Goal: Transaction & Acquisition: Purchase product/service

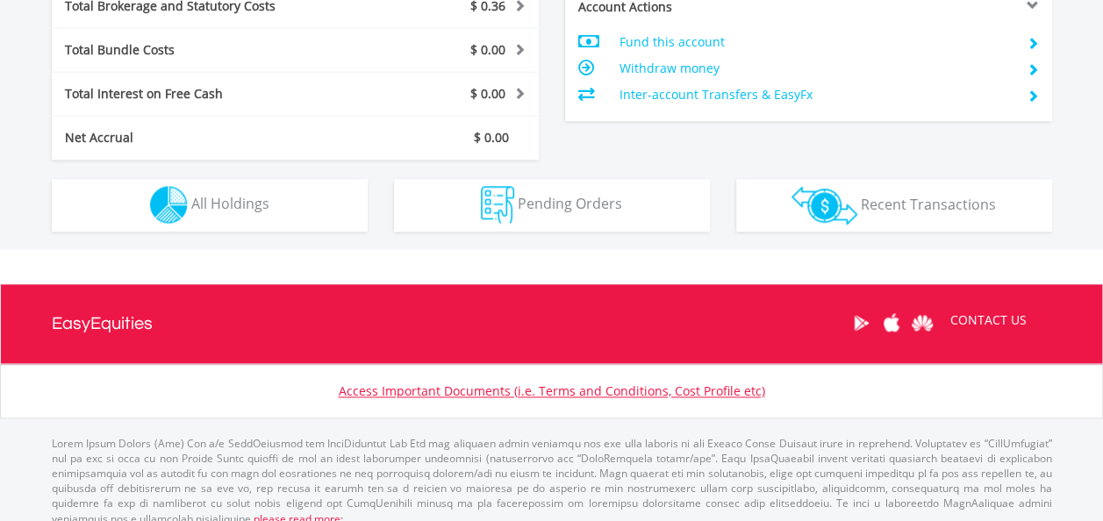
scroll to position [948, 0]
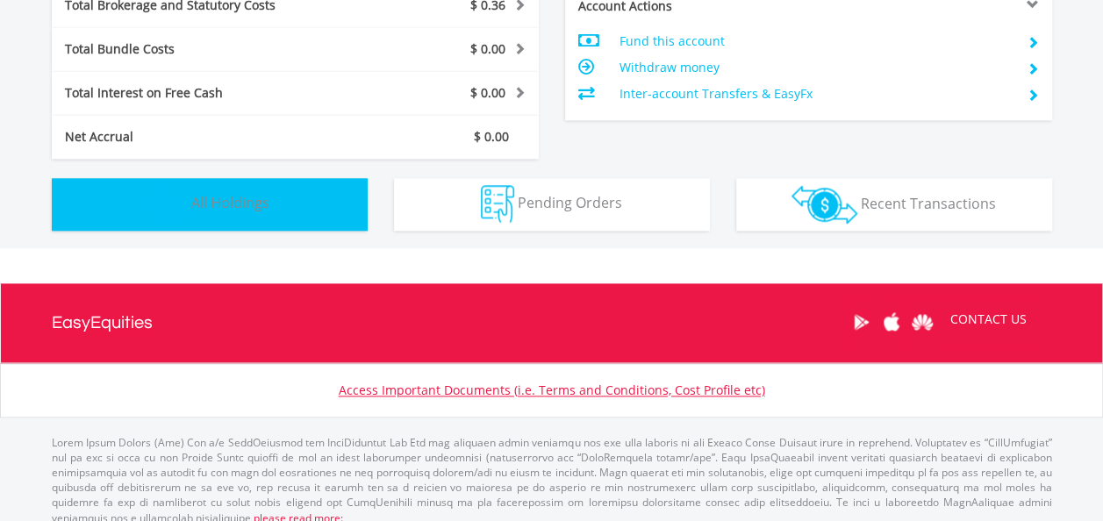
click at [214, 187] on button "Holdings All Holdings" at bounding box center [210, 204] width 316 height 53
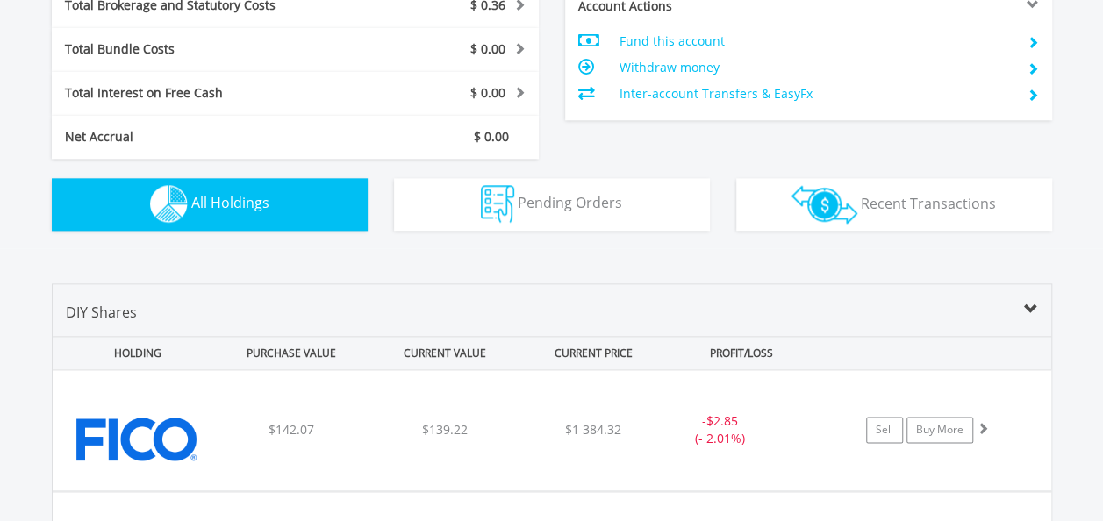
scroll to position [1231, 0]
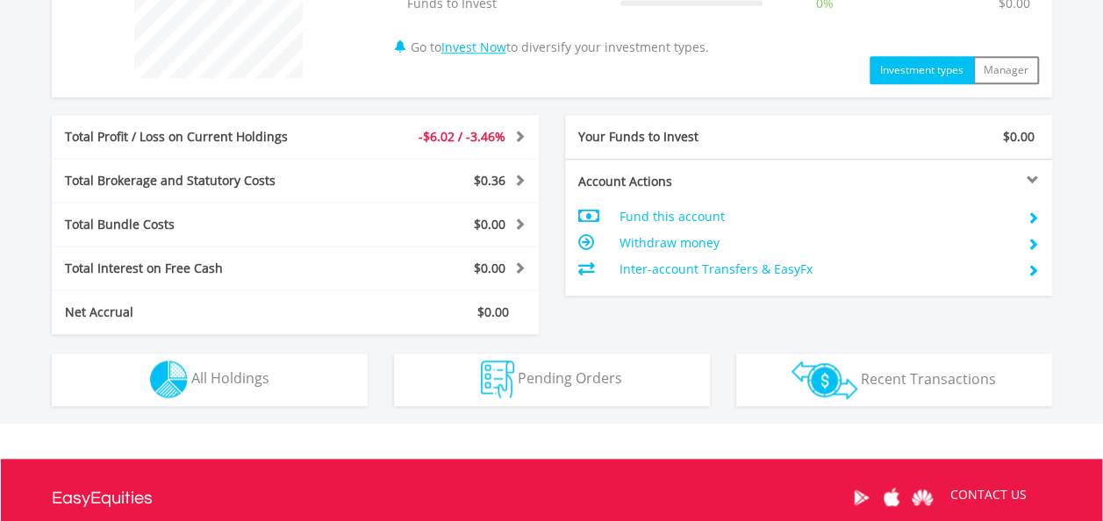
scroll to position [796, 0]
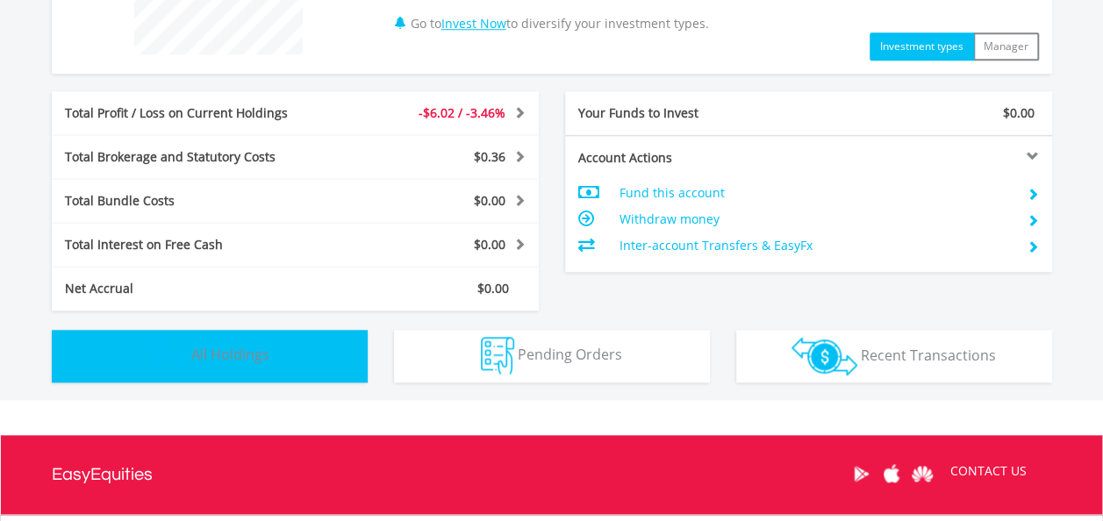
click at [272, 358] on button "Holdings All Holdings" at bounding box center [210, 356] width 316 height 53
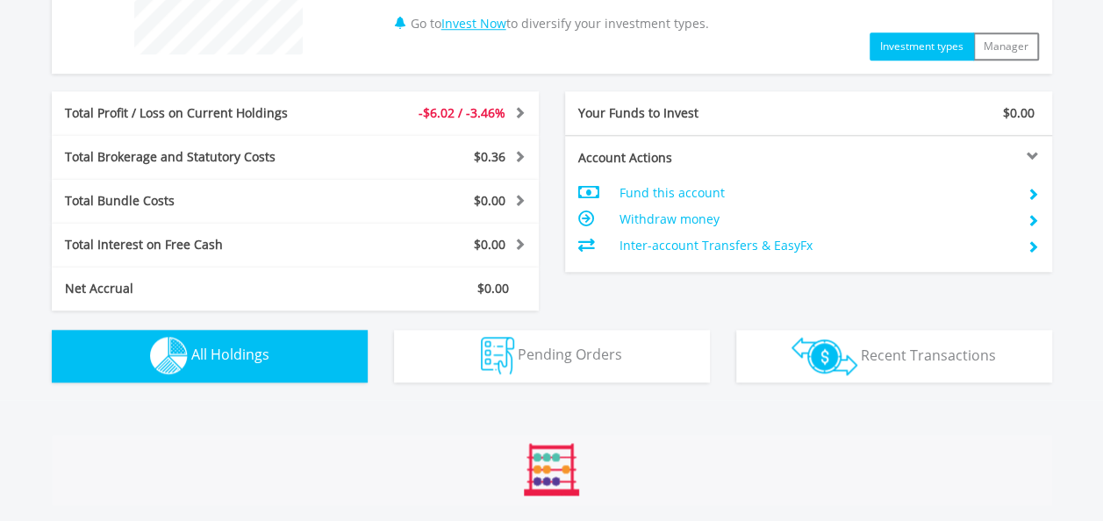
scroll to position [1231, 0]
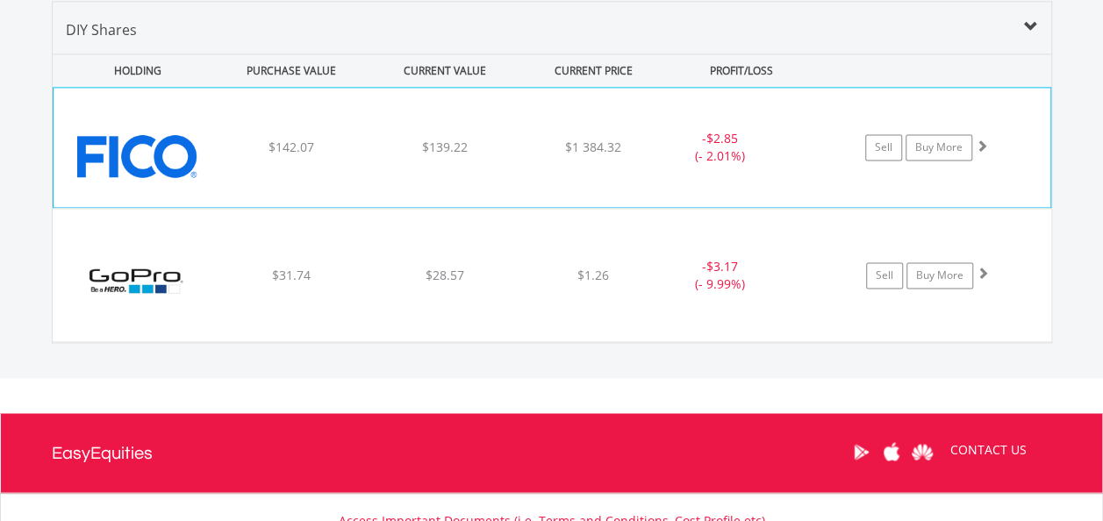
click at [188, 147] on img at bounding box center [137, 156] width 151 height 93
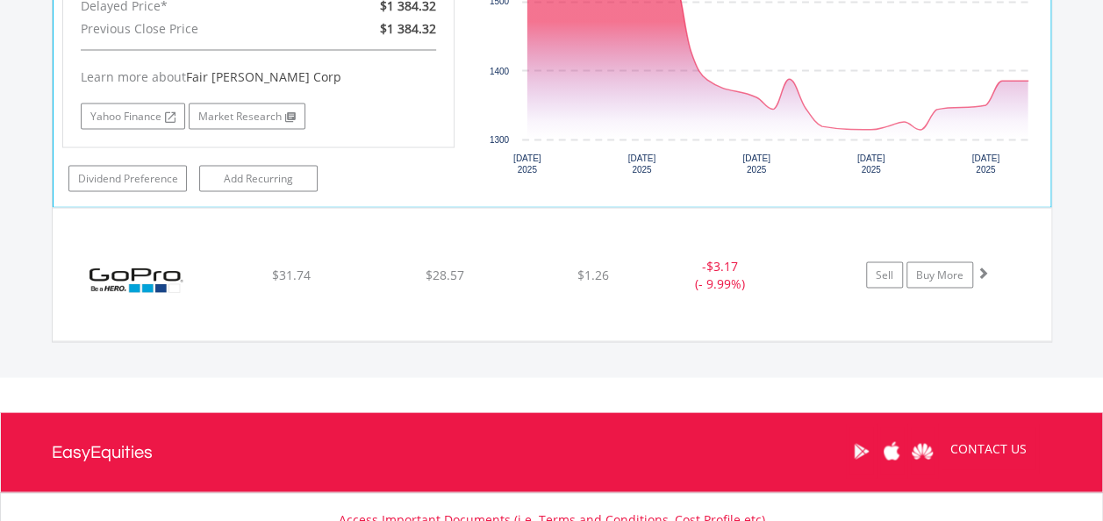
scroll to position [1590, 0]
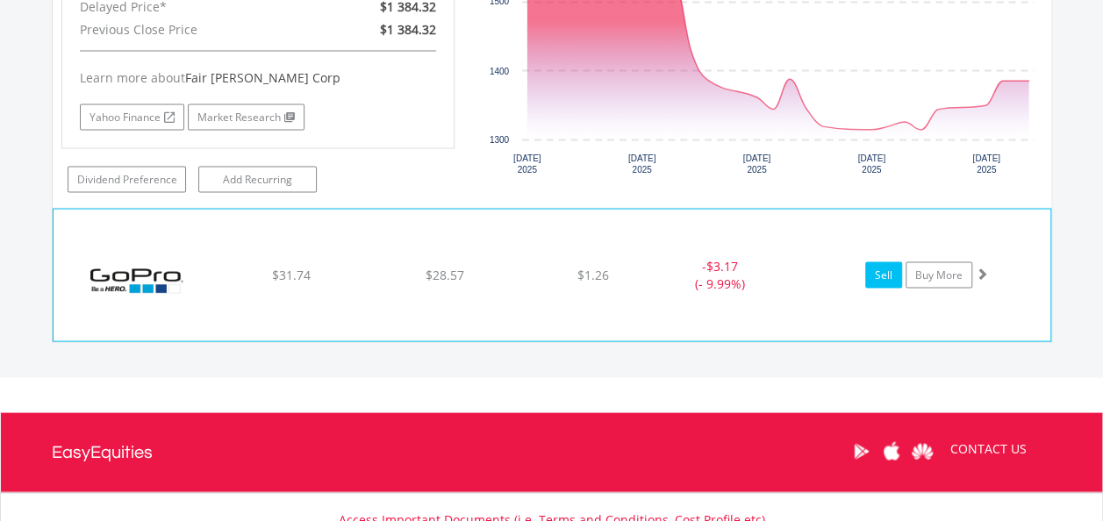
click at [893, 267] on link "Sell" at bounding box center [883, 275] width 37 height 26
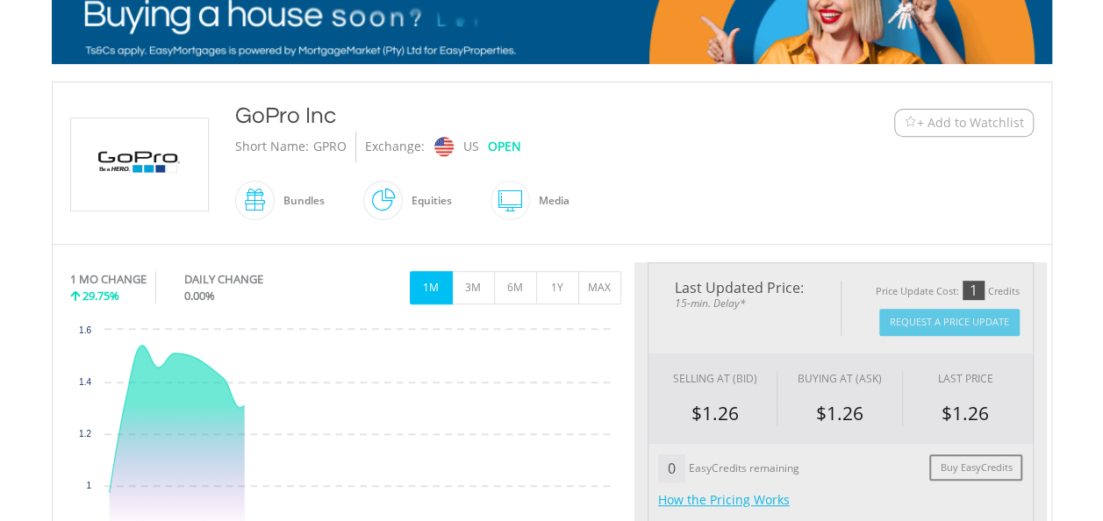
scroll to position [302, 0]
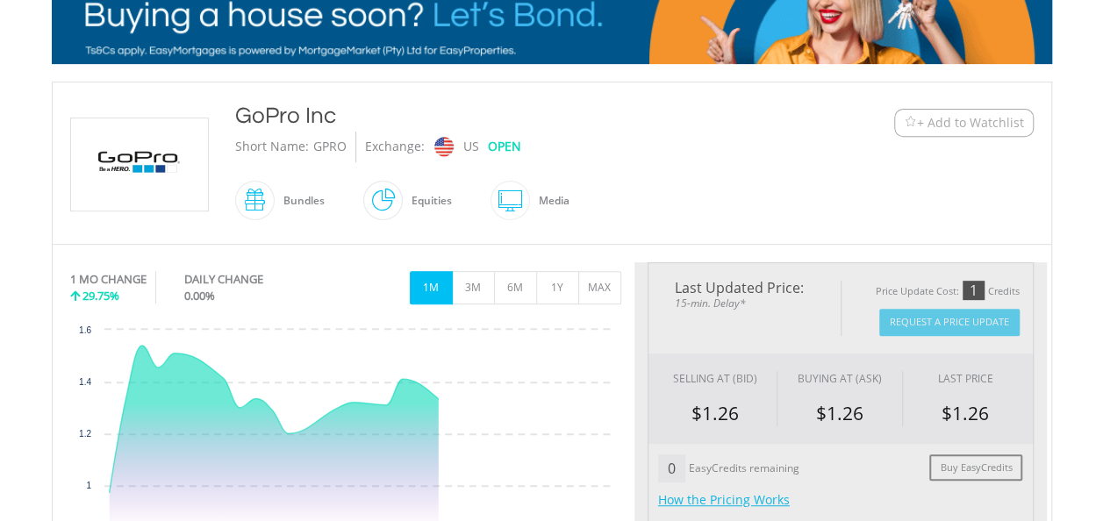
type input "*****"
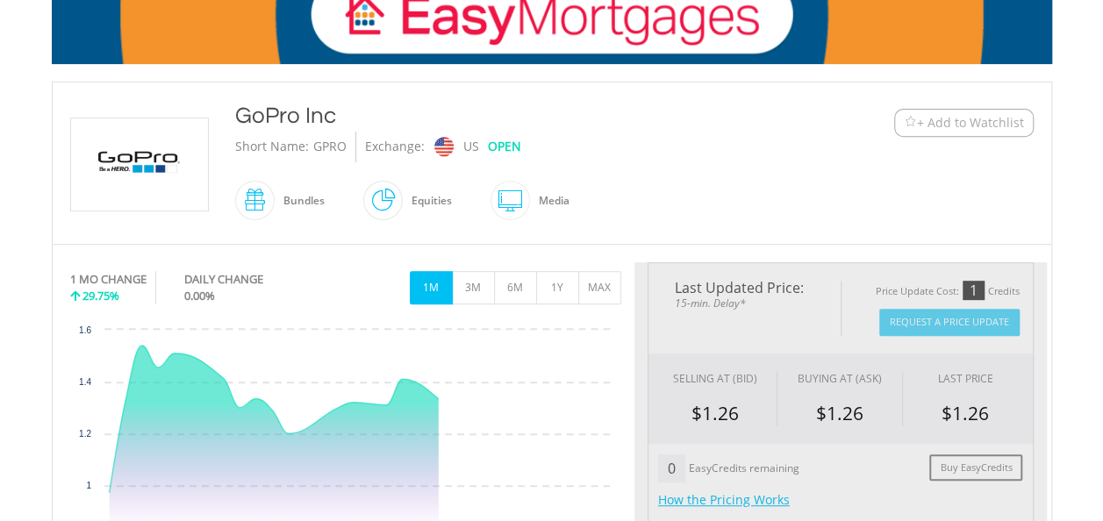
type input "******"
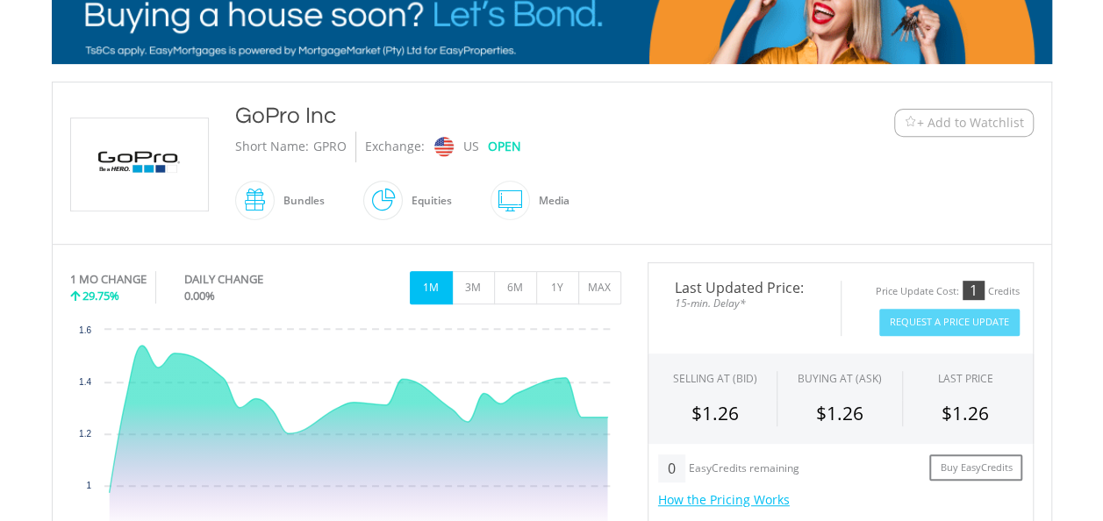
scroll to position [0, 0]
